Goal: Find contact information: Find contact information

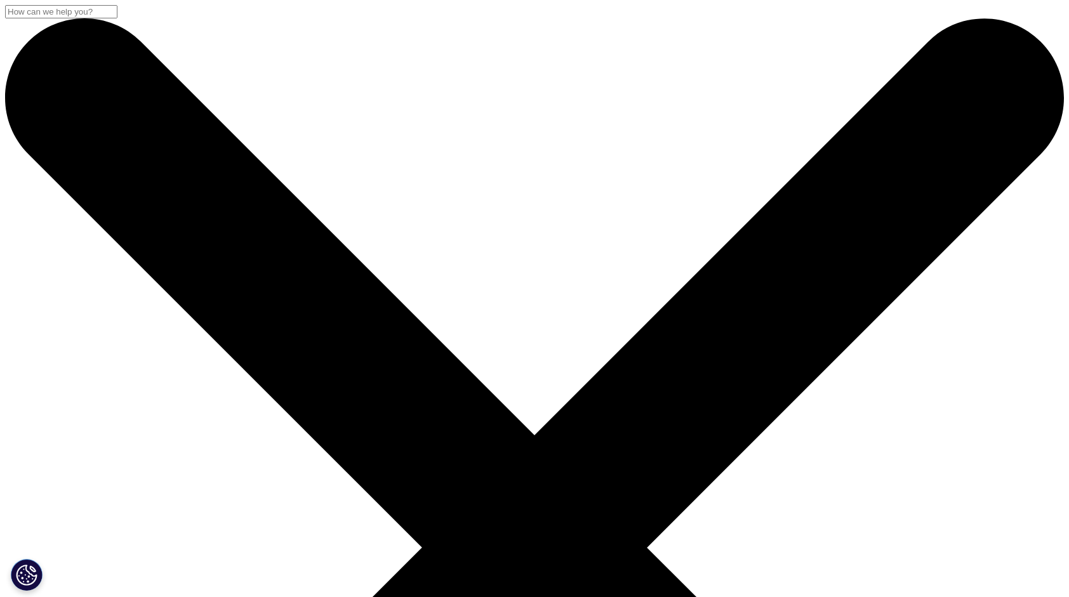
drag, startPoint x: 941, startPoint y: 128, endPoint x: 934, endPoint y: 432, distance: 303.5
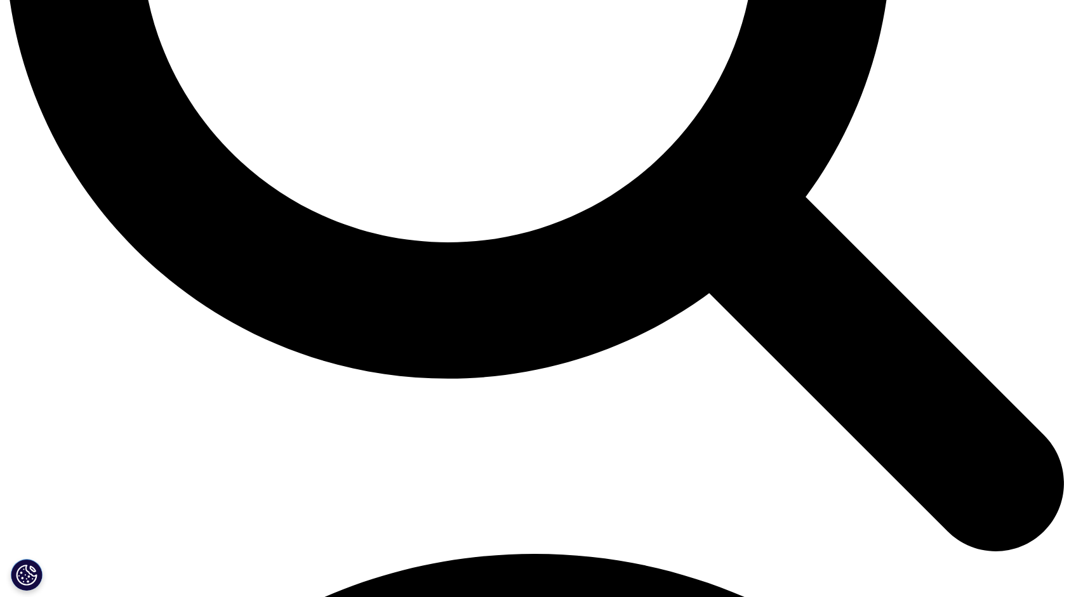
scroll to position [1396, 0]
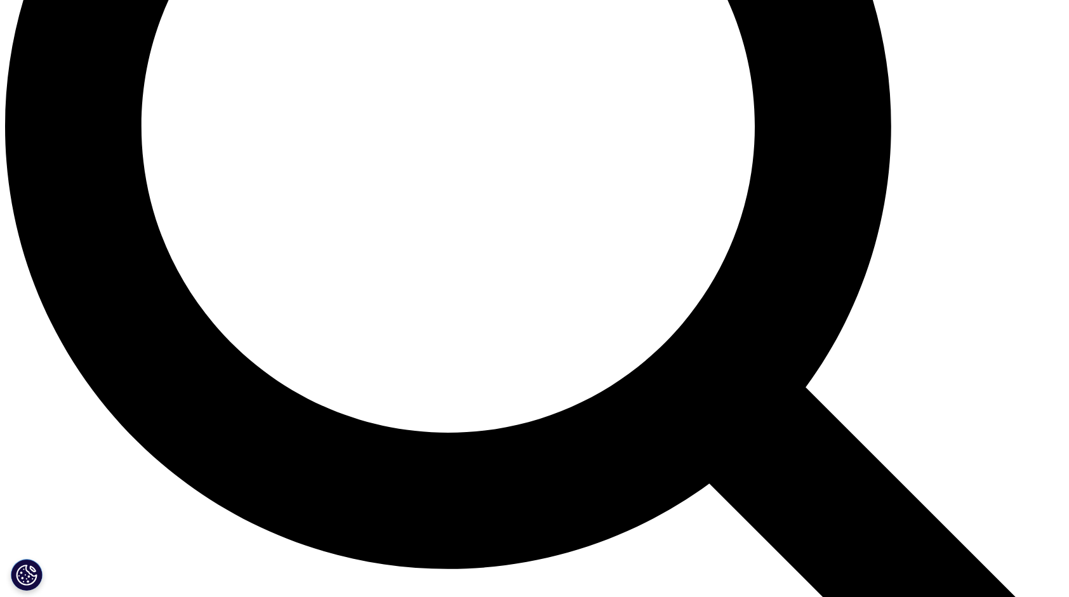
drag, startPoint x: 286, startPoint y: 317, endPoint x: 527, endPoint y: 319, distance: 240.6
drag, startPoint x: 305, startPoint y: 334, endPoint x: 430, endPoint y: 337, distance: 125.7
copy p "[PHONE_NUMBER]"
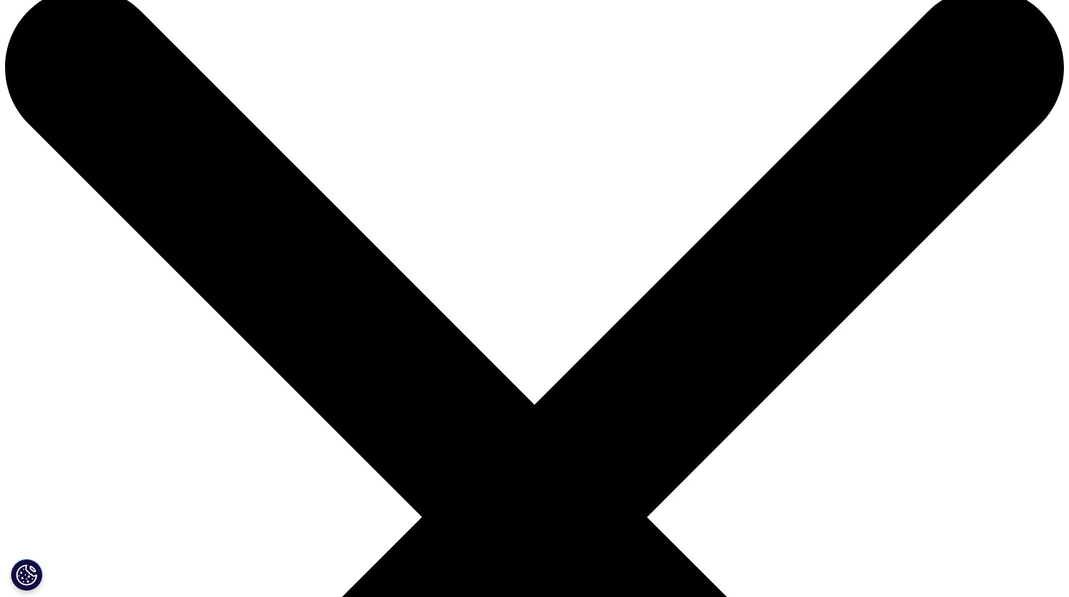
scroll to position [0, 0]
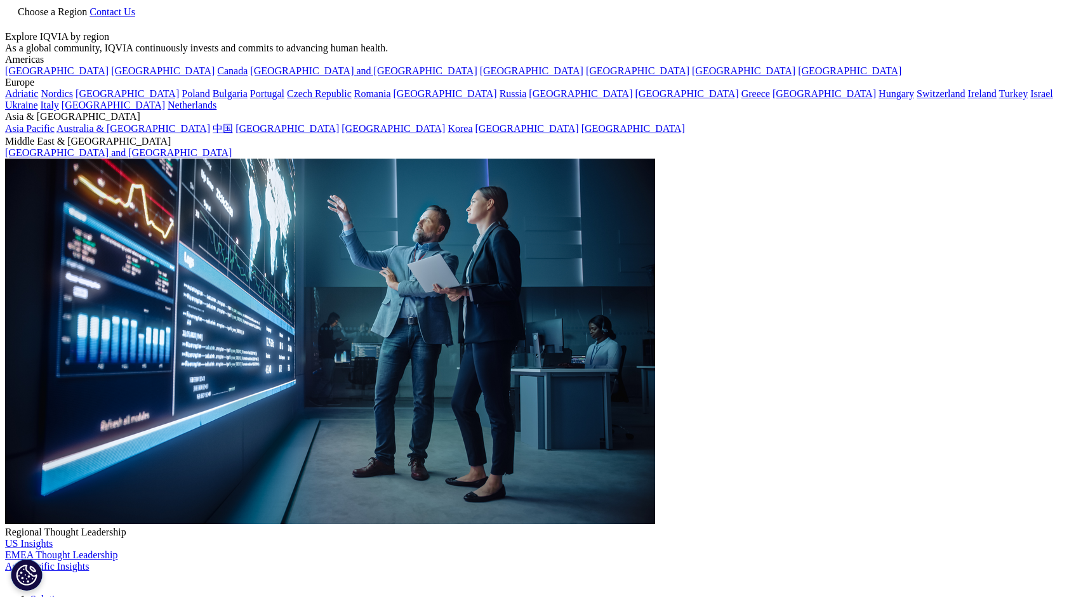
scroll to position [317, 0]
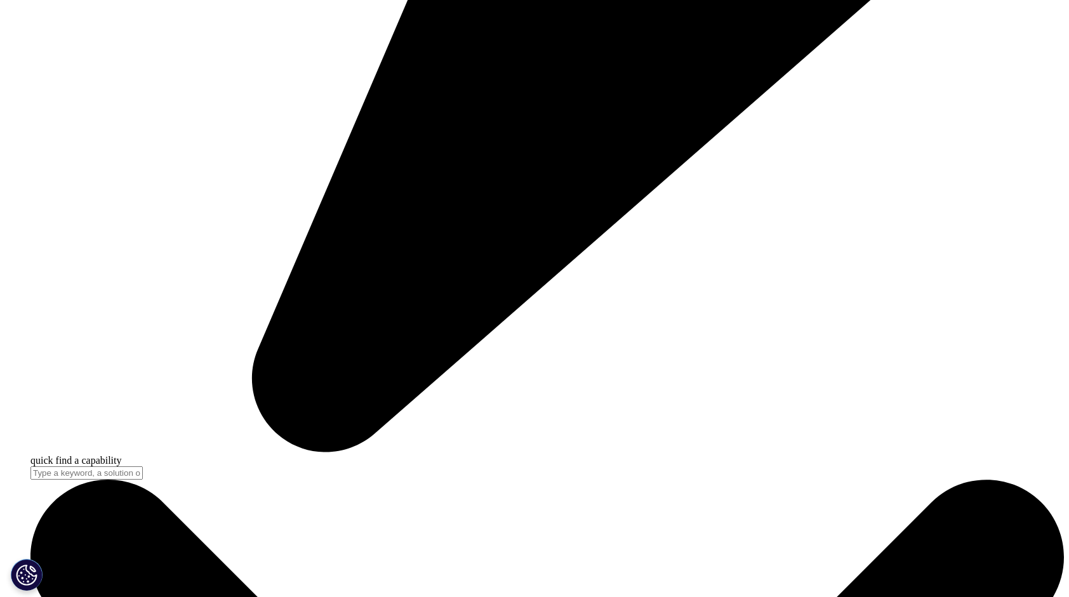
scroll to position [1460, 0]
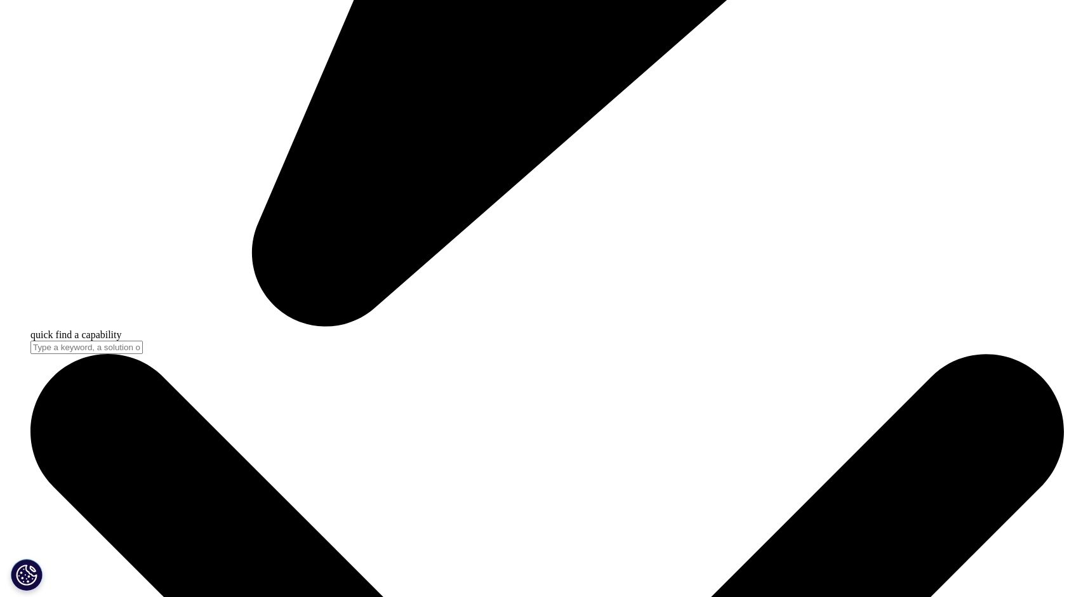
drag, startPoint x: 289, startPoint y: 252, endPoint x: 574, endPoint y: 259, distance: 284.4
copy p "[GEOGRAPHIC_DATA][GEOGRAPHIC_DATA] 1359 号晶耀商务广场 1 幢 9 楼"
